Goal: Navigation & Orientation: Go to known website

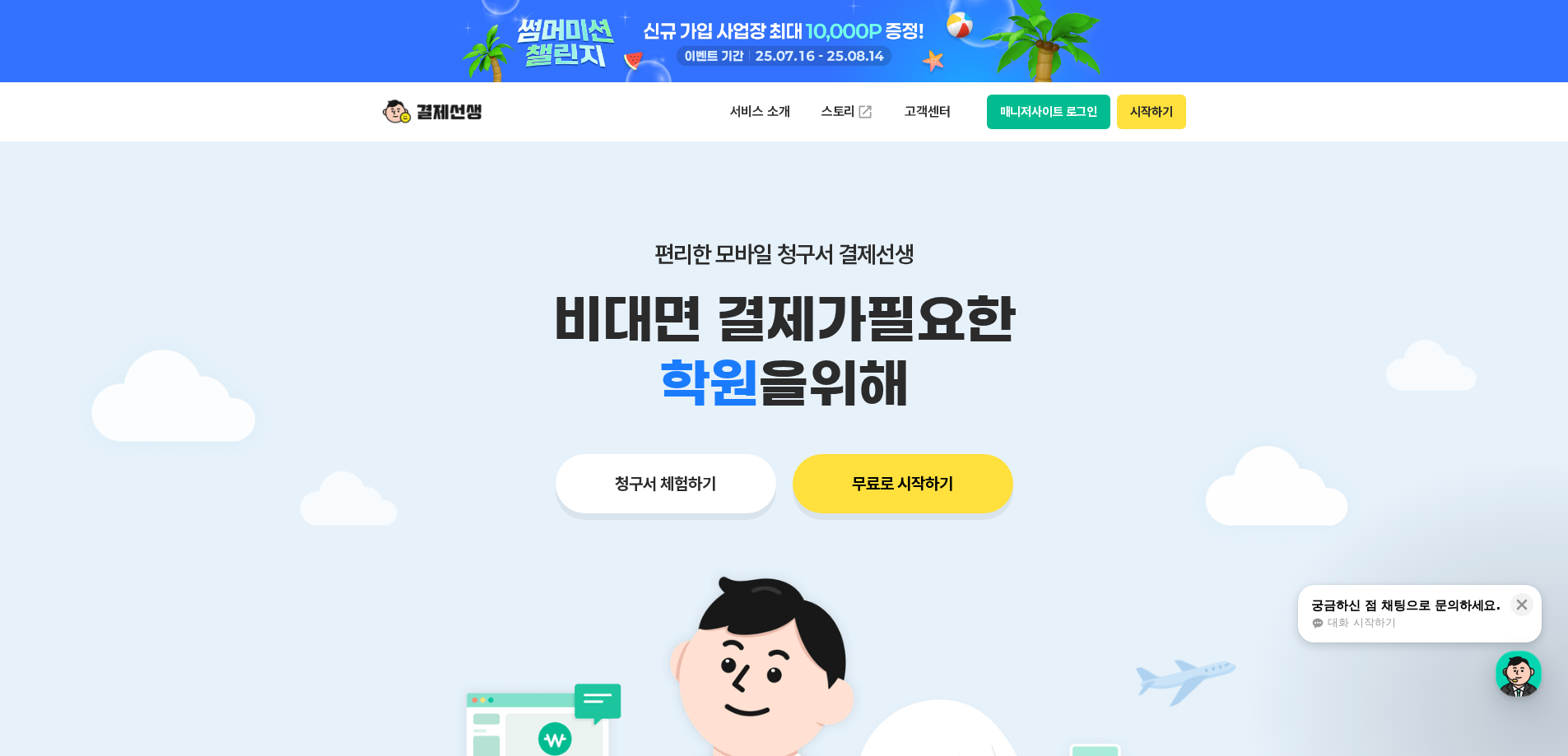
click at [1057, 115] on button "매니저사이트 로그인" at bounding box center [1049, 111] width 124 height 35
click at [1026, 111] on button "매니저사이트 로그인" at bounding box center [1049, 111] width 124 height 35
click at [1030, 103] on button "매니저사이트 로그인" at bounding box center [1049, 111] width 124 height 35
click at [1090, 113] on button "매니저사이트 로그인" at bounding box center [1049, 111] width 124 height 35
click at [1072, 117] on button "매니저사이트 로그인" at bounding box center [1049, 111] width 124 height 35
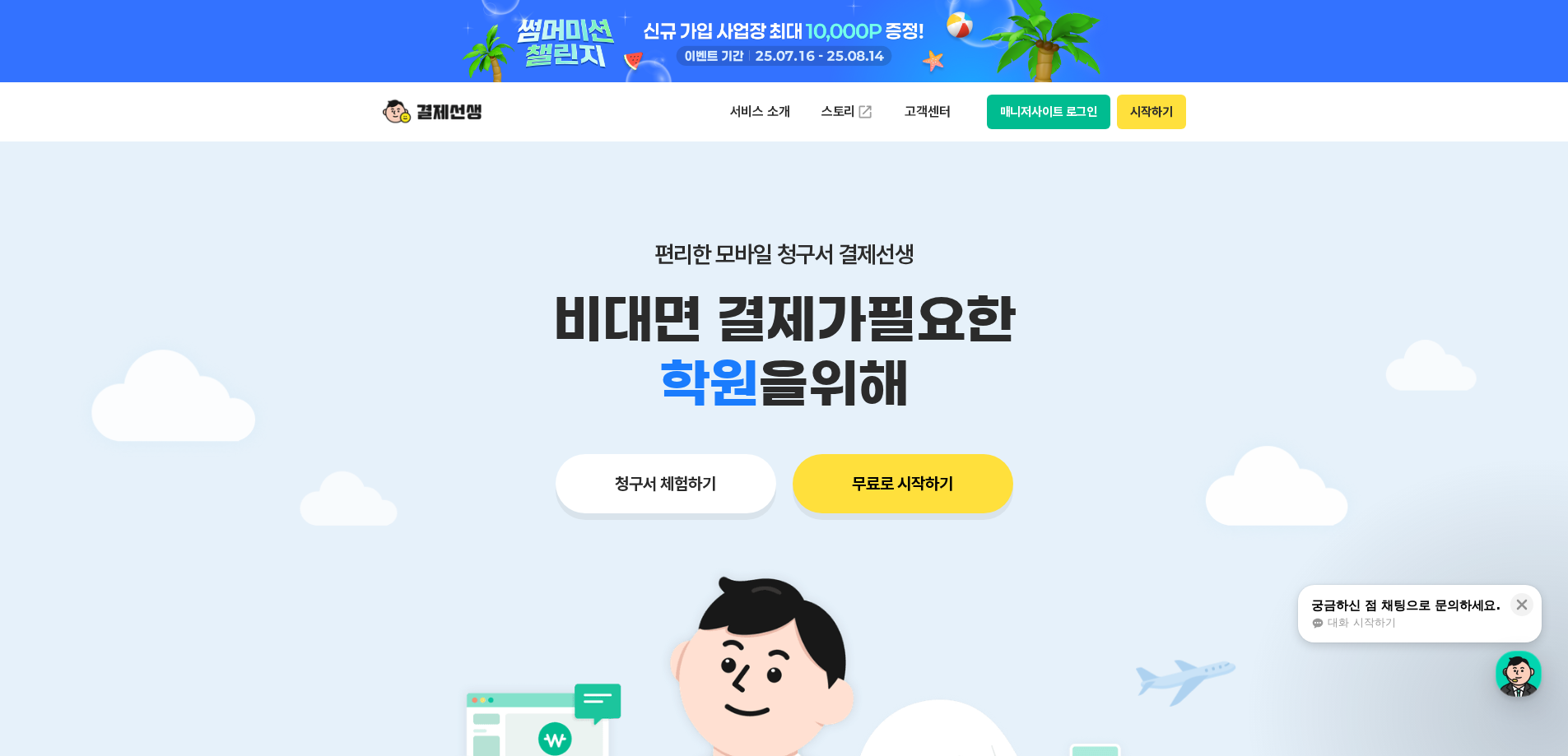
click at [1011, 114] on button "매니저사이트 로그인" at bounding box center [1049, 111] width 124 height 35
click at [1148, 98] on button "시작하기" at bounding box center [1151, 111] width 69 height 35
click at [1041, 110] on button "매니저사이트 로그인" at bounding box center [1049, 111] width 124 height 35
click at [922, 501] on button "무료로 시작하기" at bounding box center [903, 483] width 220 height 59
click at [1079, 117] on button "매니저사이트 로그인" at bounding box center [1049, 111] width 124 height 35
